Goal: Transaction & Acquisition: Purchase product/service

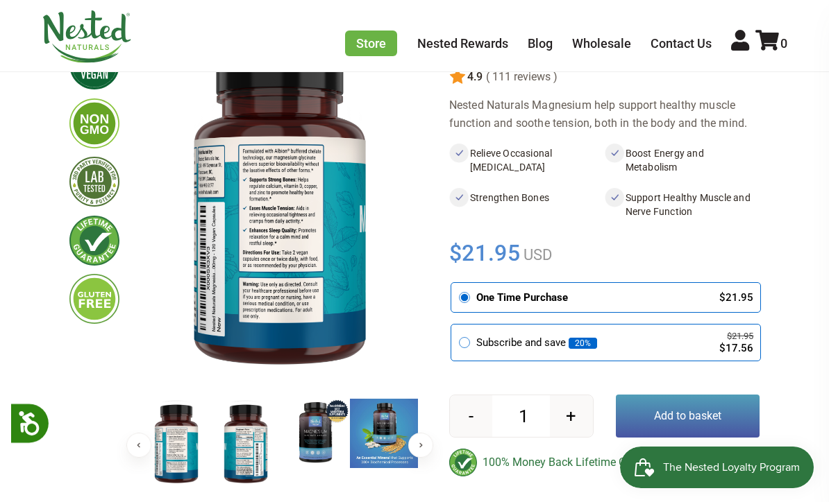
scroll to position [158, 0]
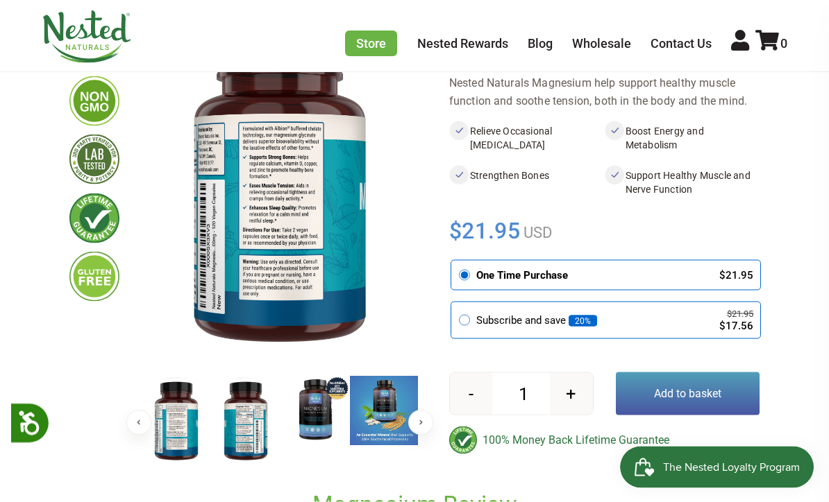
click at [165, 426] on img at bounding box center [176, 422] width 69 height 90
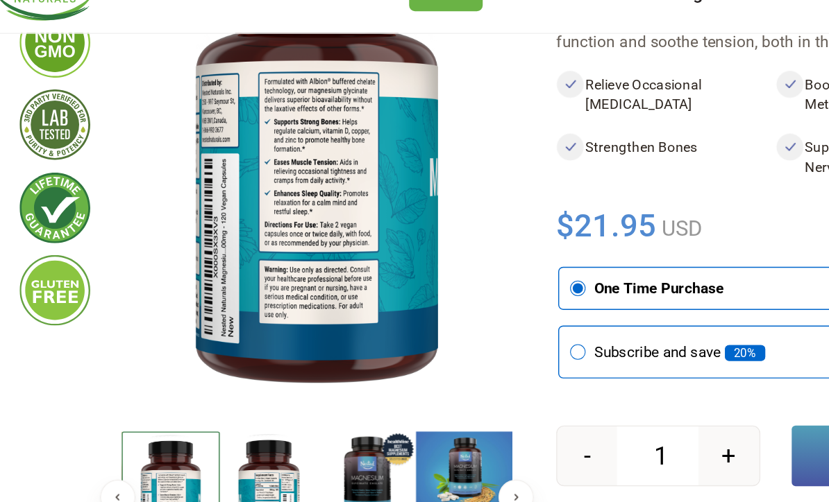
click at [211, 354] on img at bounding box center [245, 399] width 69 height 90
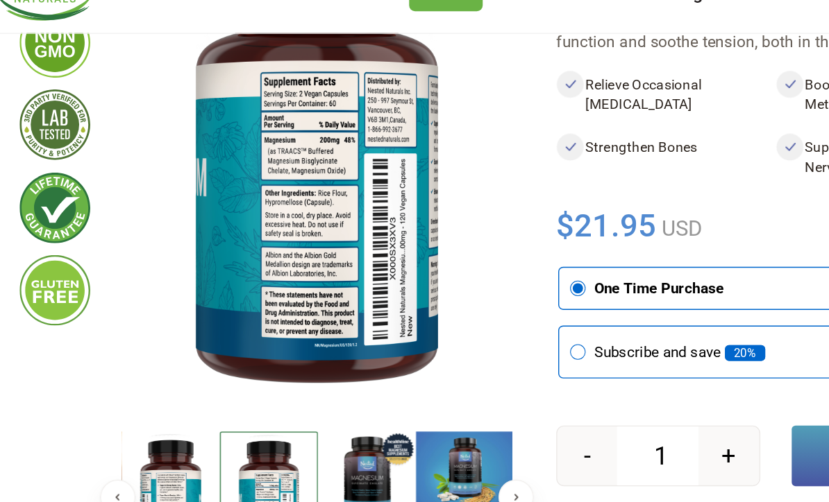
click at [211, 354] on img at bounding box center [245, 399] width 69 height 90
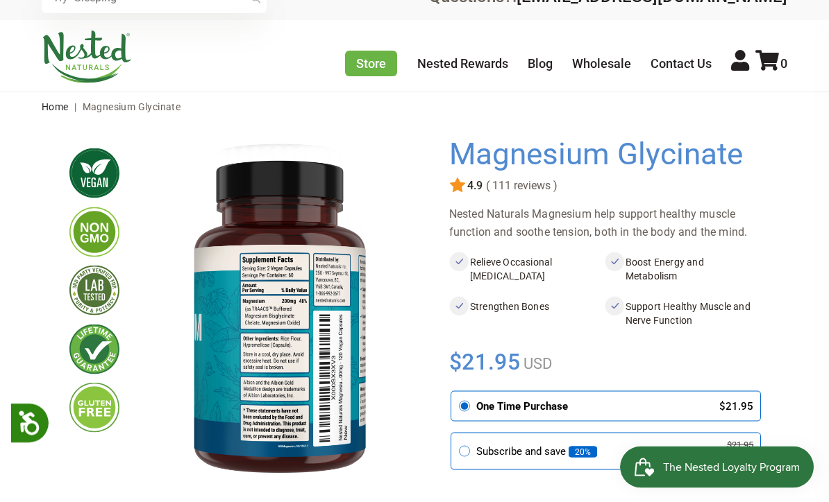
scroll to position [0, 0]
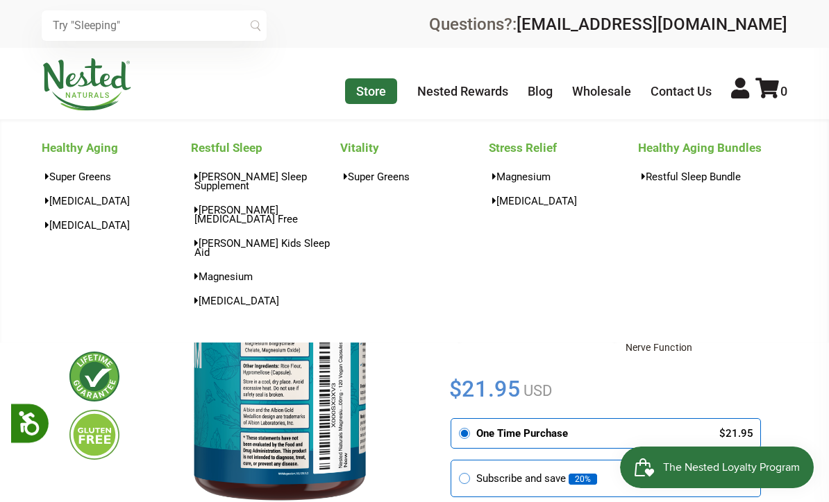
click at [377, 92] on link "Store" at bounding box center [371, 91] width 52 height 26
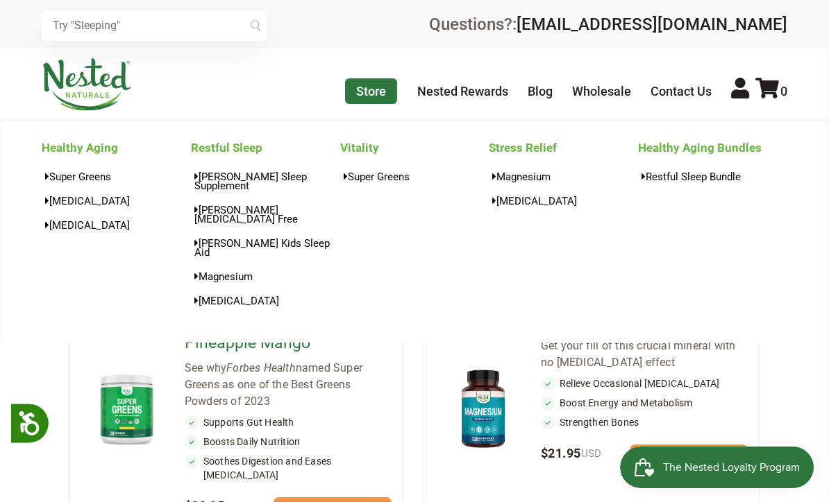
click at [375, 91] on link "Store" at bounding box center [371, 91] width 52 height 26
click at [371, 91] on link "Store" at bounding box center [371, 91] width 52 height 26
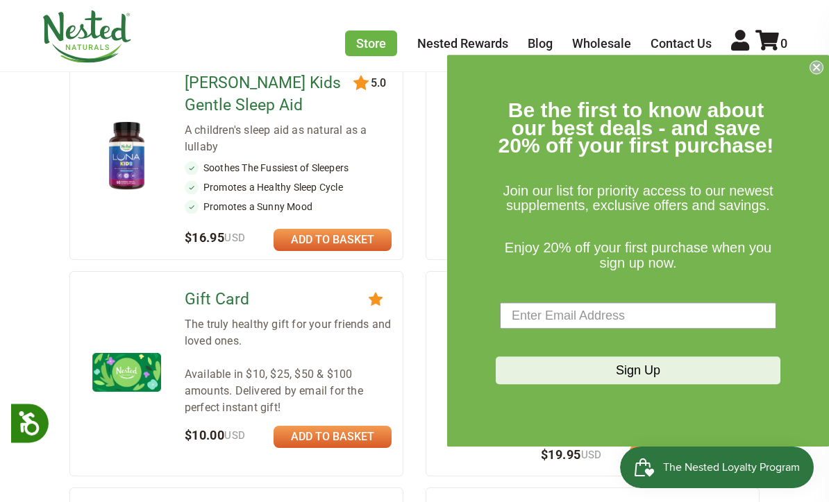
scroll to position [953, 0]
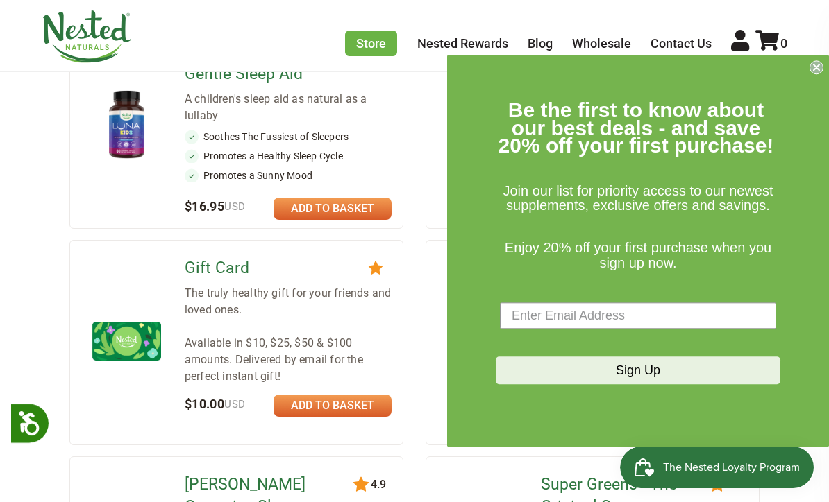
click at [815, 74] on circle "Close dialog" at bounding box center [816, 67] width 13 height 13
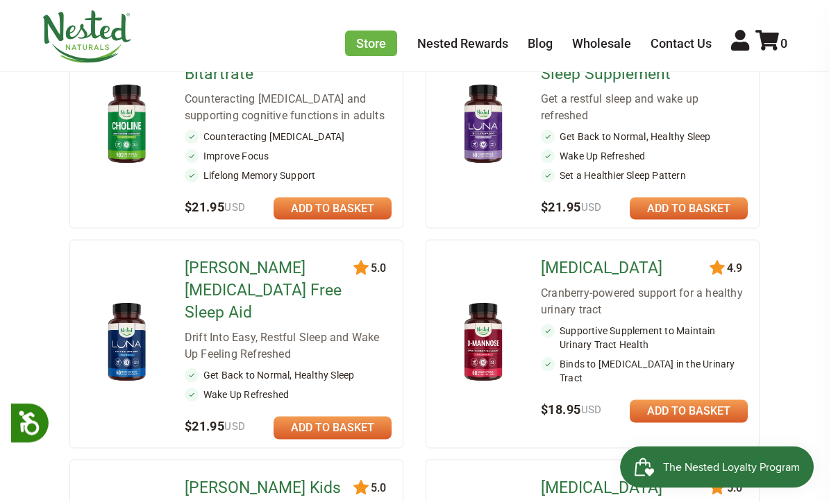
scroll to position [517, 0]
click at [202, 268] on link "[PERSON_NAME] [MEDICAL_DATA] Free Sleep Aid" at bounding box center [273, 290] width 176 height 67
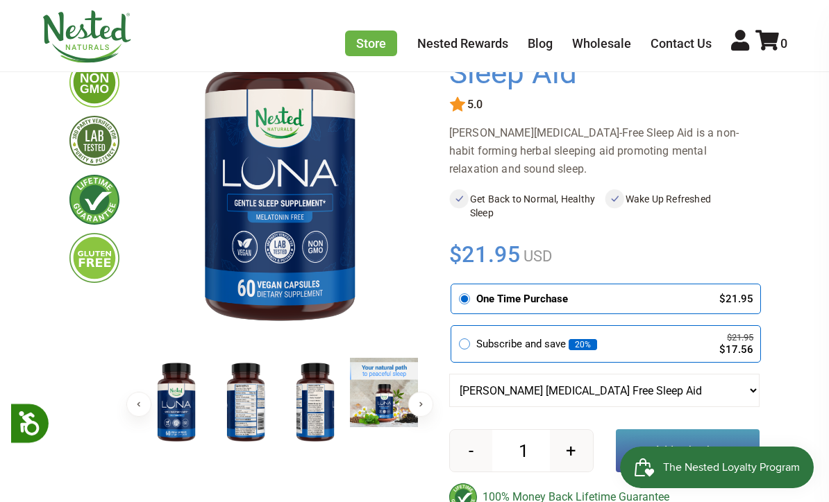
click at [235, 408] on img at bounding box center [245, 403] width 69 height 90
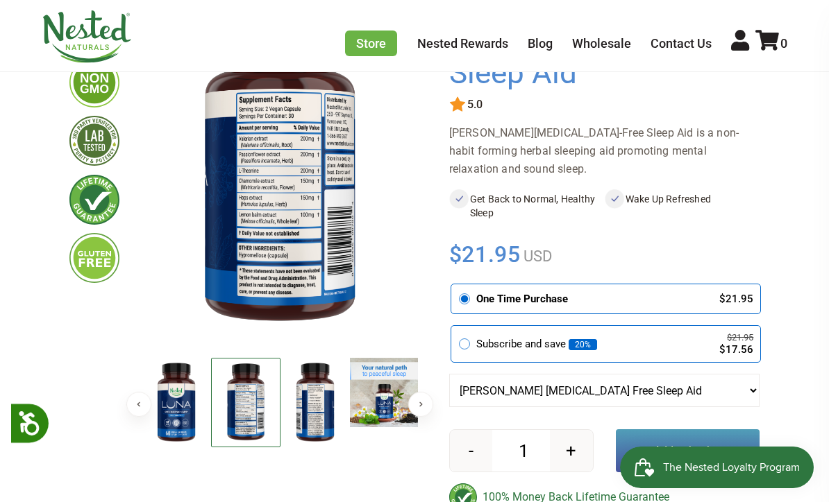
click at [233, 402] on img at bounding box center [245, 403] width 69 height 90
